Goal: Use online tool/utility: Utilize a website feature to perform a specific function

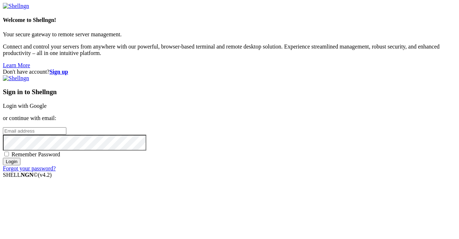
click at [47, 103] on link "Login with Google" at bounding box center [25, 106] width 44 height 6
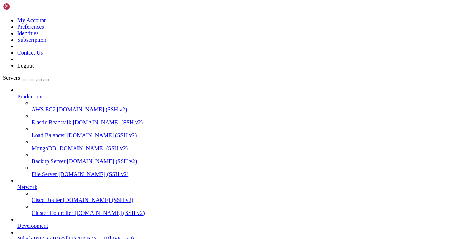
scroll to position [70, 0]
click at [66, 235] on span "[TECHNICAL_ID] (SSH v2)" at bounding box center [100, 238] width 68 height 6
click at [80, 229] on div at bounding box center [236, 232] width 439 height 6
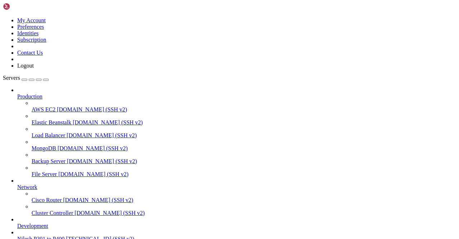
scroll to position [699, 0]
click at [47, 235] on span "Nilesh P301 to P400" at bounding box center [40, 238] width 47 height 6
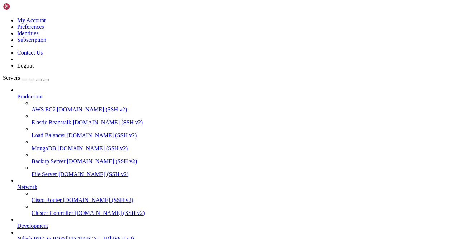
scroll to position [0, 0]
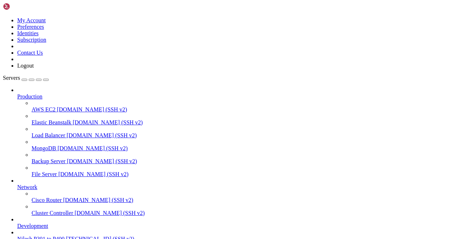
scroll to position [14271, 0]
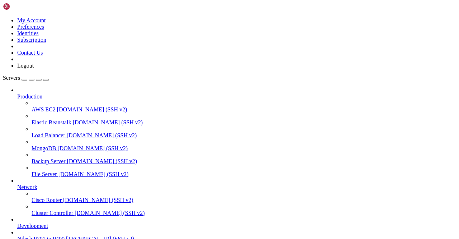
click at [52, 235] on span "Nilesh P301 to P400" at bounding box center [40, 238] width 47 height 6
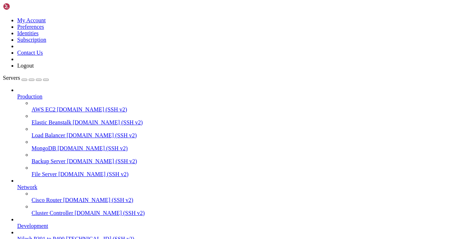
click at [66, 235] on span "[TECHNICAL_ID] (SSH v2)" at bounding box center [100, 238] width 68 height 6
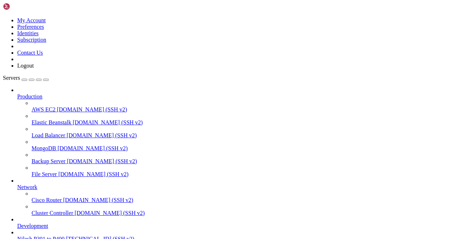
click at [66, 235] on span "[TECHNICAL_ID] (SSH v2)" at bounding box center [100, 238] width 68 height 6
